Goal: Use online tool/utility

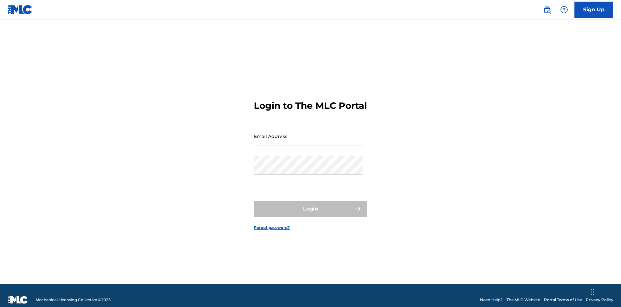
scroll to position [8, 0]
click at [309, 133] on input "Email Address" at bounding box center [308, 136] width 109 height 18
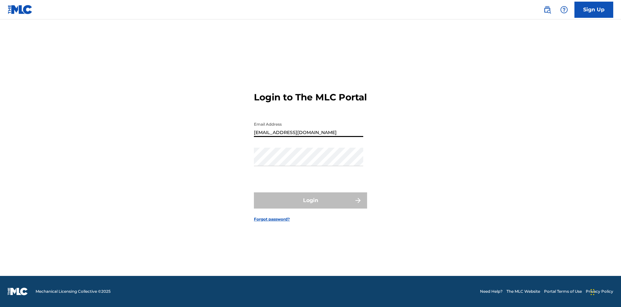
type input "[EMAIL_ADDRESS][DOMAIN_NAME]"
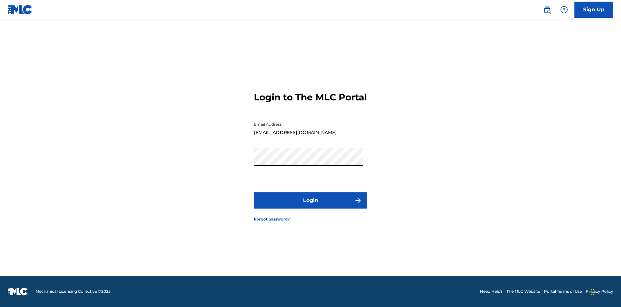
click at [311, 206] on button "Login" at bounding box center [310, 200] width 113 height 16
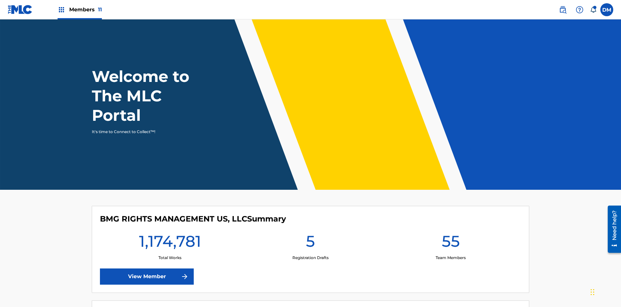
scroll to position [28, 0]
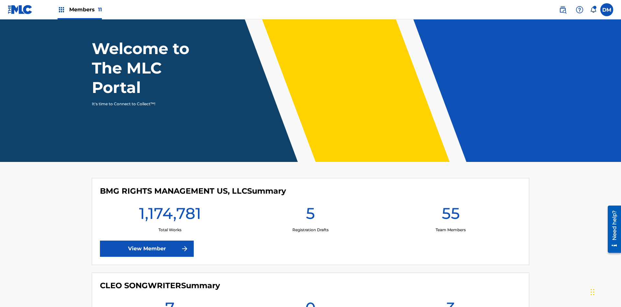
click at [80, 9] on span "Members 11" at bounding box center [85, 9] width 33 height 7
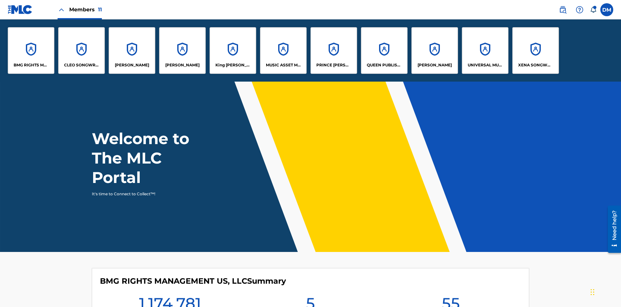
click at [384, 65] on p "QUEEN PUBLISHA" at bounding box center [384, 65] width 35 height 6
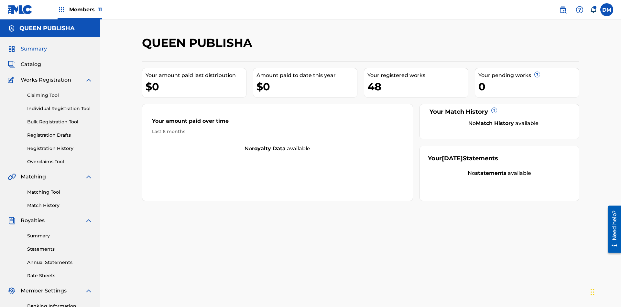
click at [60, 189] on link "Matching Tool" at bounding box center [59, 192] width 65 height 7
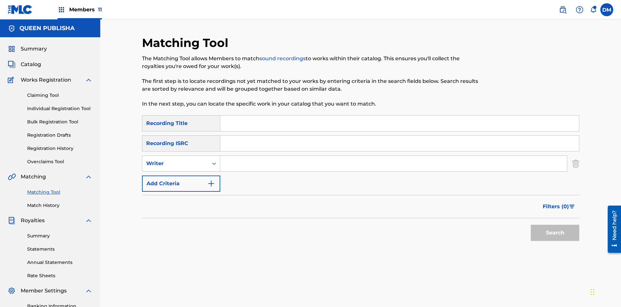
click at [181, 175] on button "Add Criteria" at bounding box center [181, 183] width 78 height 16
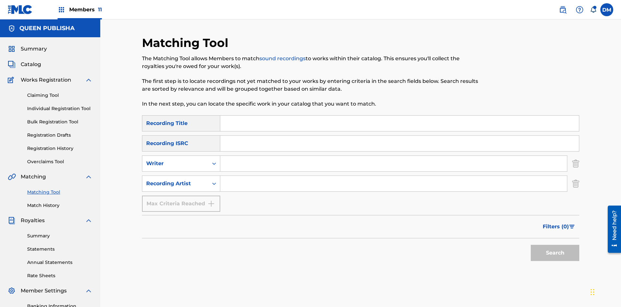
scroll to position [94, 0]
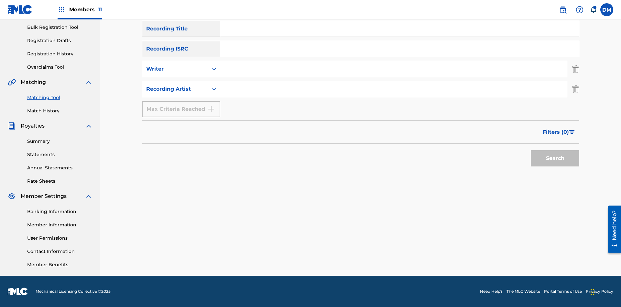
click at [400, 37] on input "Search Form" at bounding box center [399, 29] width 359 height 16
type input "The"
click at [555, 158] on button "Search" at bounding box center [555, 158] width 49 height 16
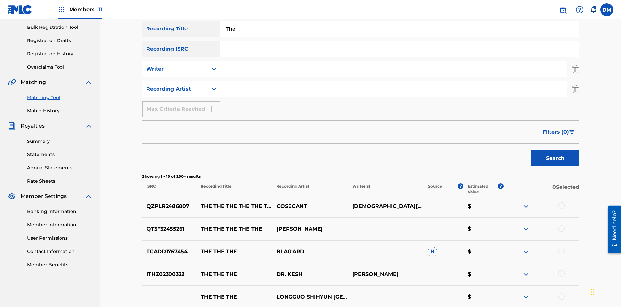
click at [561, 202] on div at bounding box center [561, 205] width 6 height 6
click at [561, 248] on div at bounding box center [561, 251] width 6 height 6
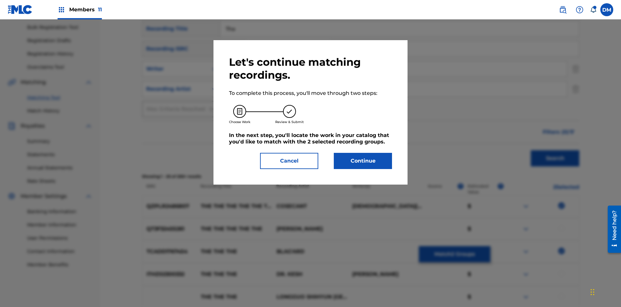
click at [363, 161] on button "Continue" at bounding box center [363, 161] width 58 height 16
